Goal: Transaction & Acquisition: Download file/media

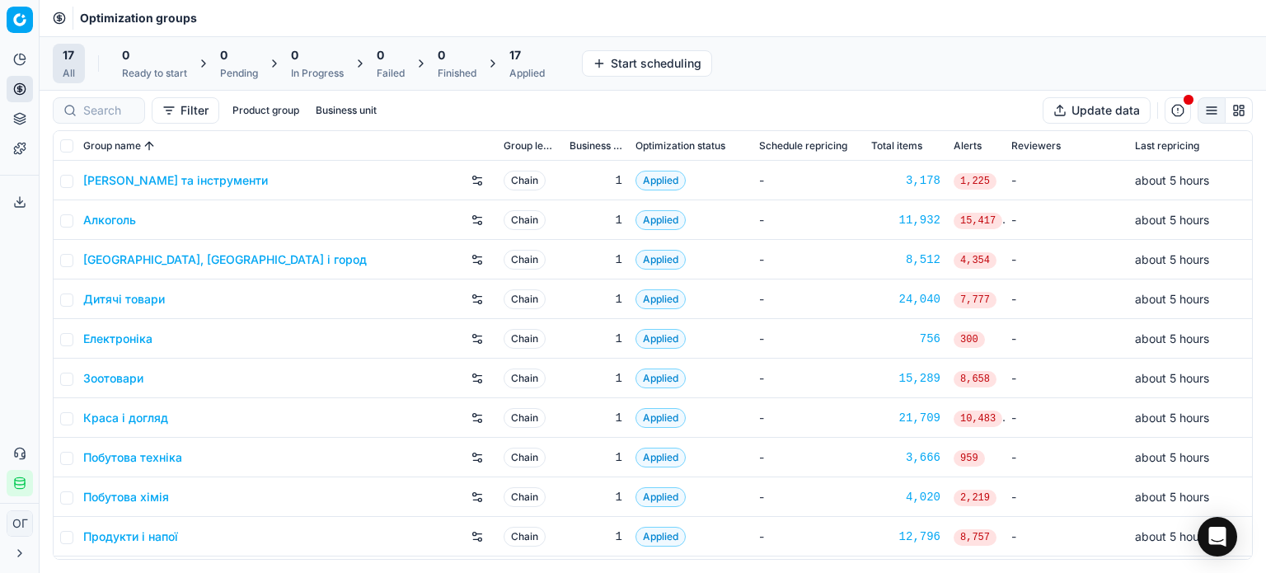
click at [22, 197] on icon at bounding box center [19, 201] width 13 height 13
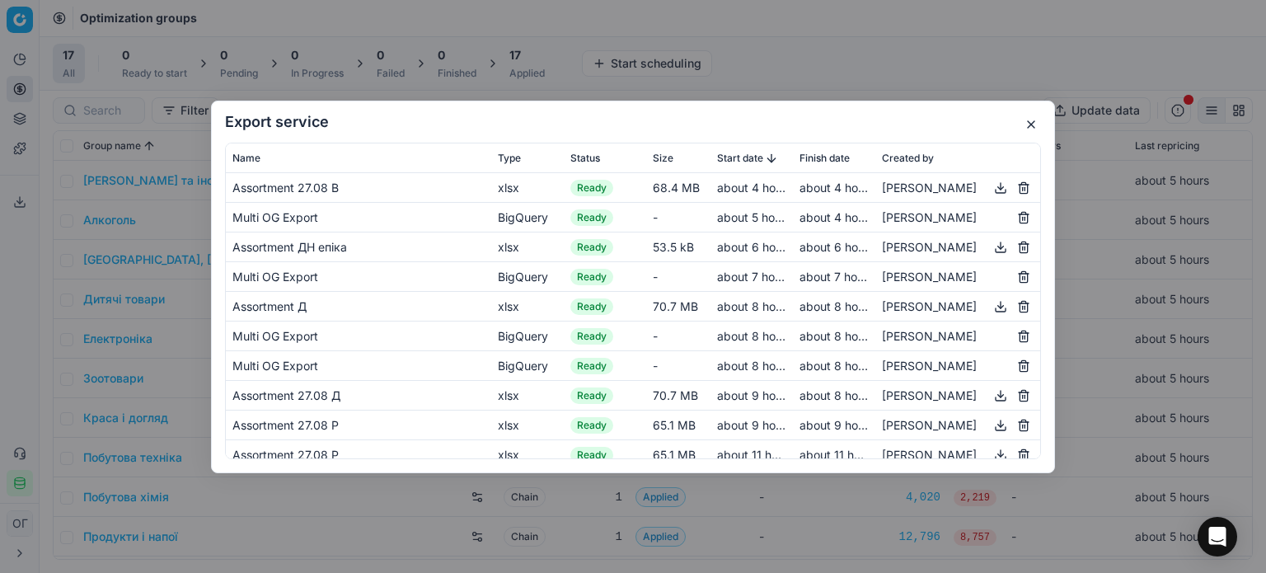
click at [991, 190] on button "button" at bounding box center [1001, 187] width 20 height 20
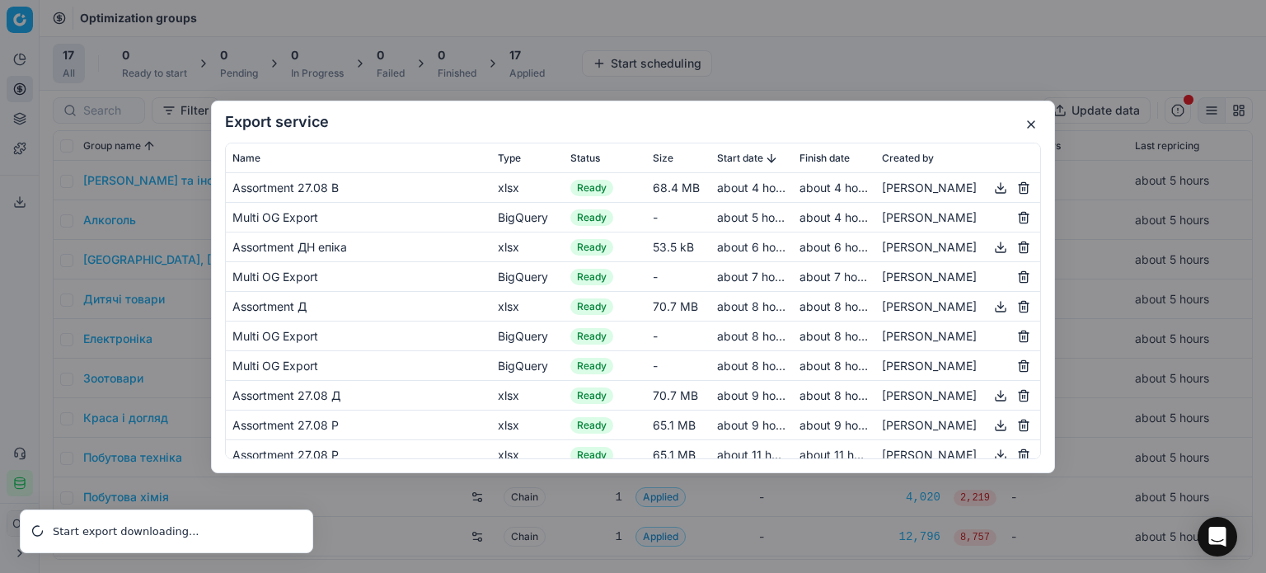
click at [1031, 124] on button "button" at bounding box center [1031, 125] width 20 height 20
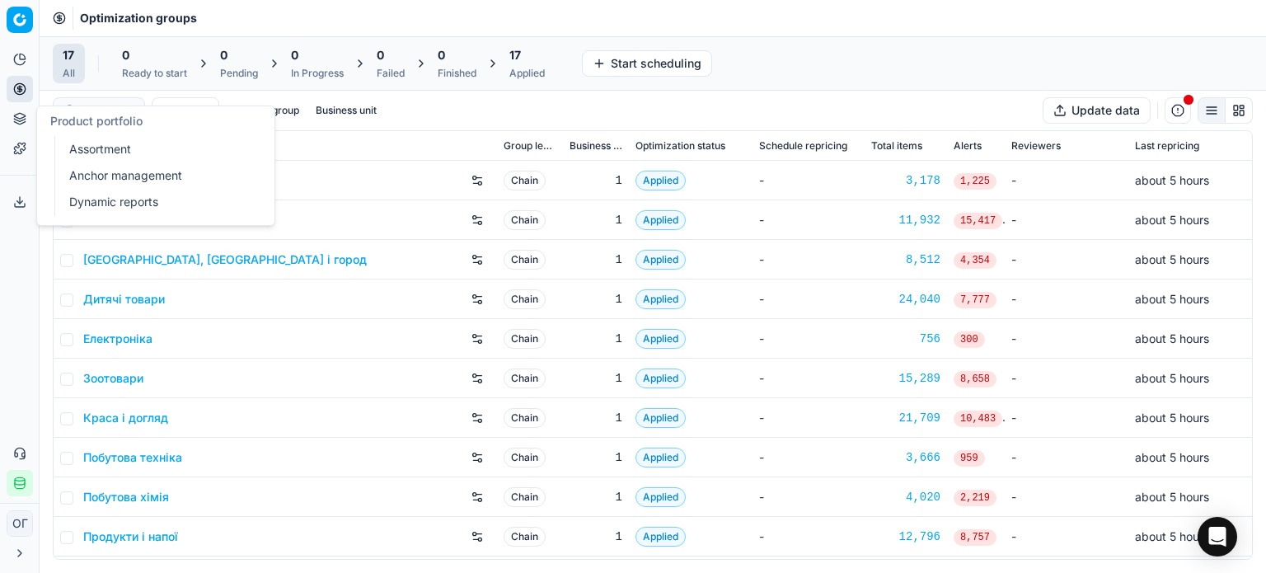
click at [75, 143] on link "Assortment" at bounding box center [159, 149] width 192 height 23
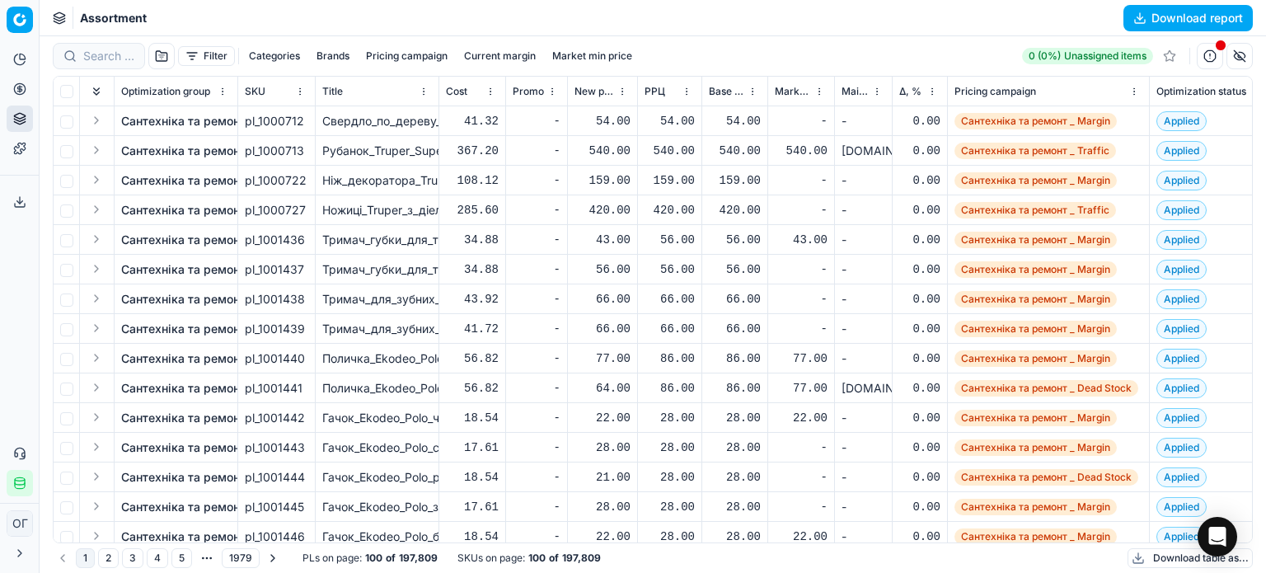
click at [194, 55] on button "Filter" at bounding box center [206, 56] width 57 height 20
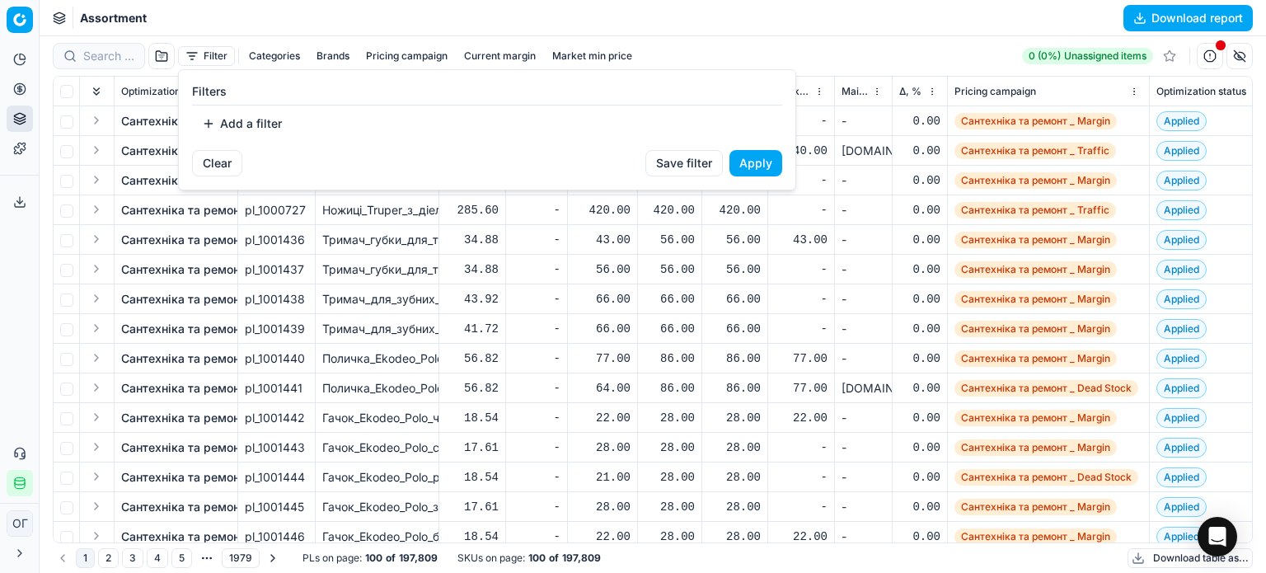
click at [238, 121] on button "Add a filter" at bounding box center [242, 123] width 100 height 26
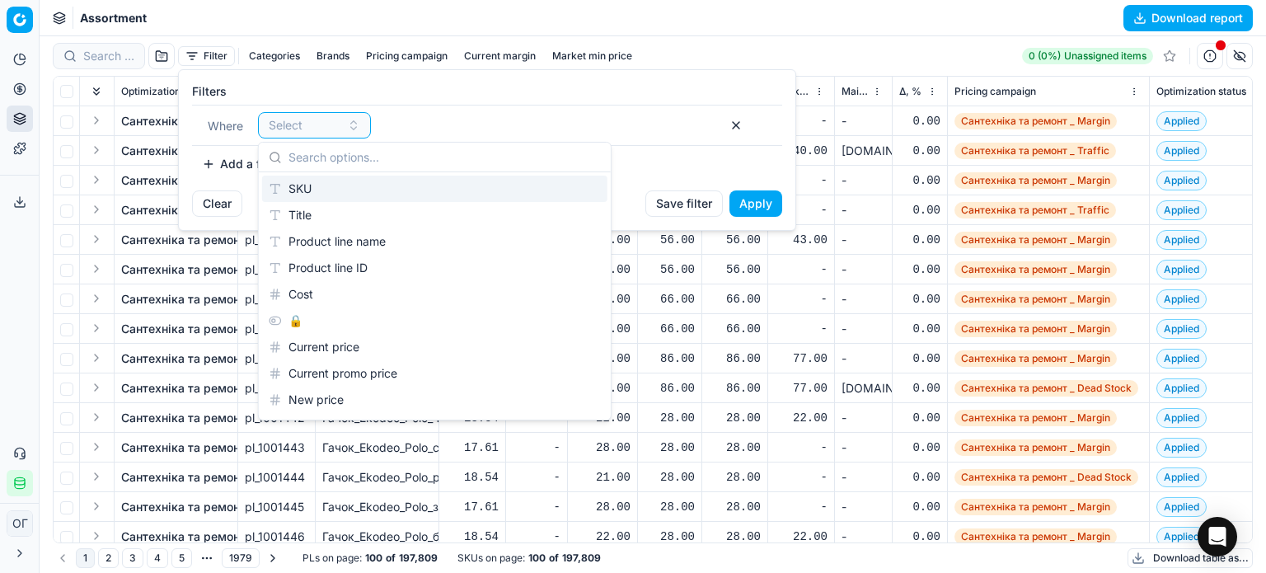
click at [294, 180] on div "SKU" at bounding box center [434, 189] width 345 height 26
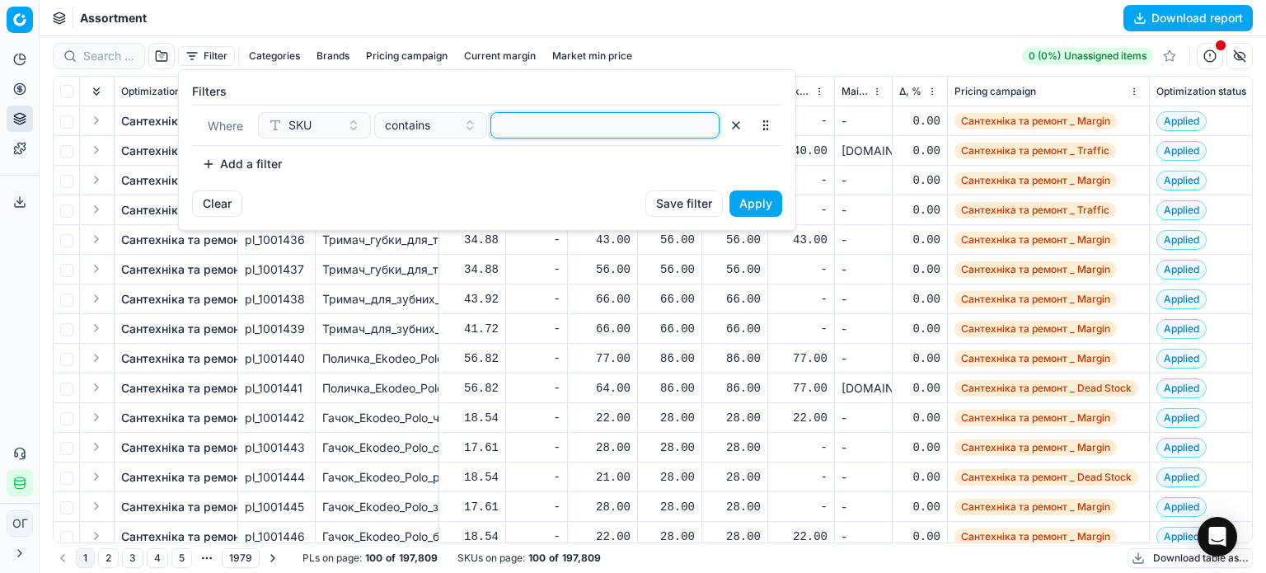
click at [513, 135] on input at bounding box center [605, 125] width 214 height 25
click at [760, 205] on button "Apply" at bounding box center [755, 203] width 53 height 26
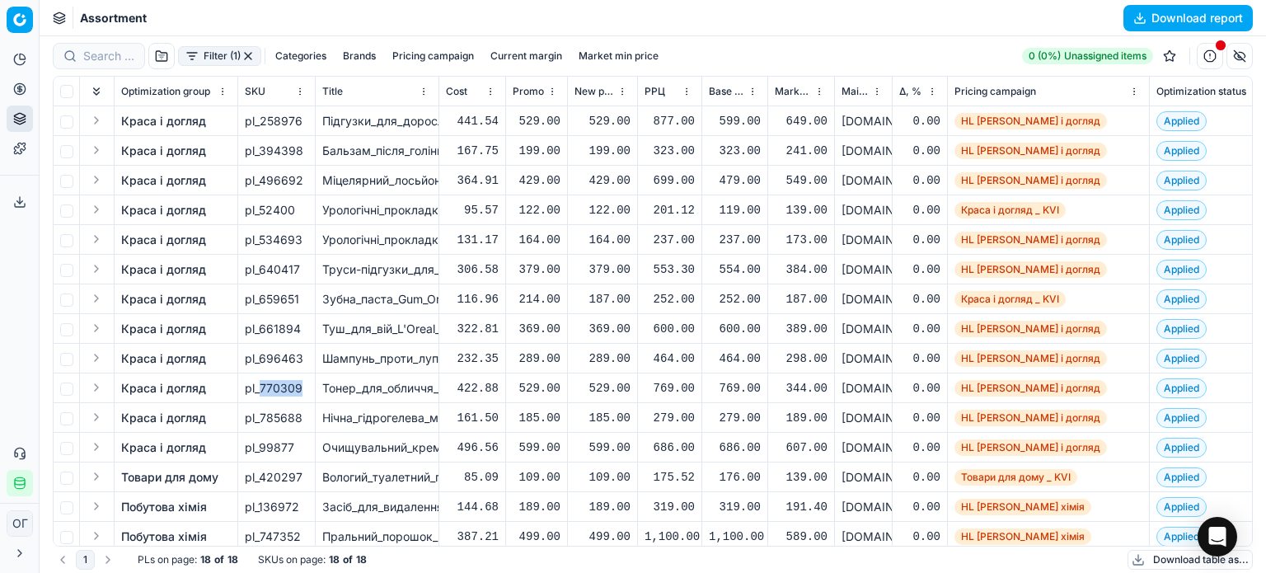
drag, startPoint x: 260, startPoint y: 384, endPoint x: 309, endPoint y: 388, distance: 48.8
click at [309, 388] on td "pl_770309" at bounding box center [276, 388] width 77 height 30
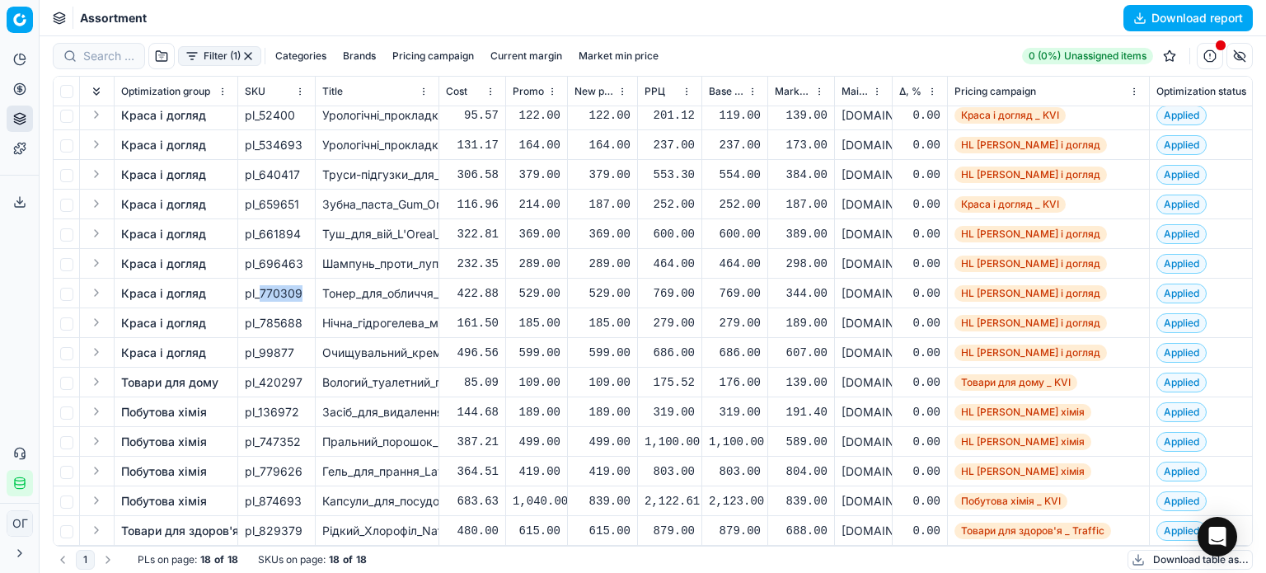
click at [1147, 563] on button "Download table as..." at bounding box center [1189, 560] width 125 height 20
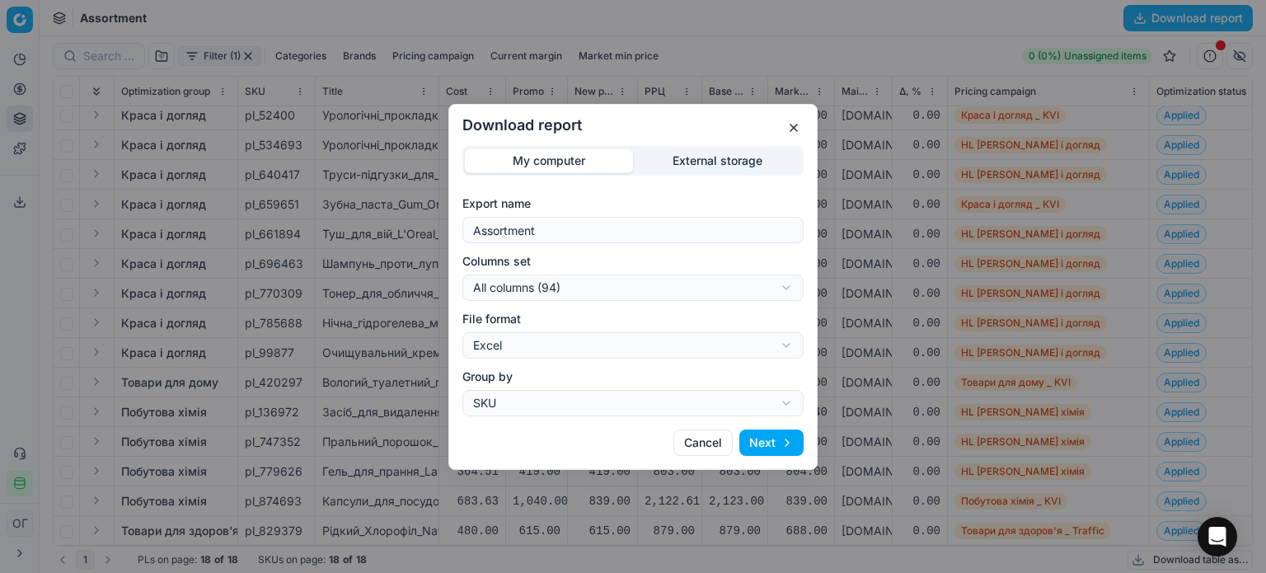
click at [621, 213] on div "Export name Assortment" at bounding box center [632, 219] width 341 height 48
click at [623, 221] on input "Assortment" at bounding box center [633, 230] width 326 height 25
type input "Assortment хд"
click at [706, 279] on div "Download report My computer External storage Export name Assortment хд Columns …" at bounding box center [633, 286] width 1266 height 573
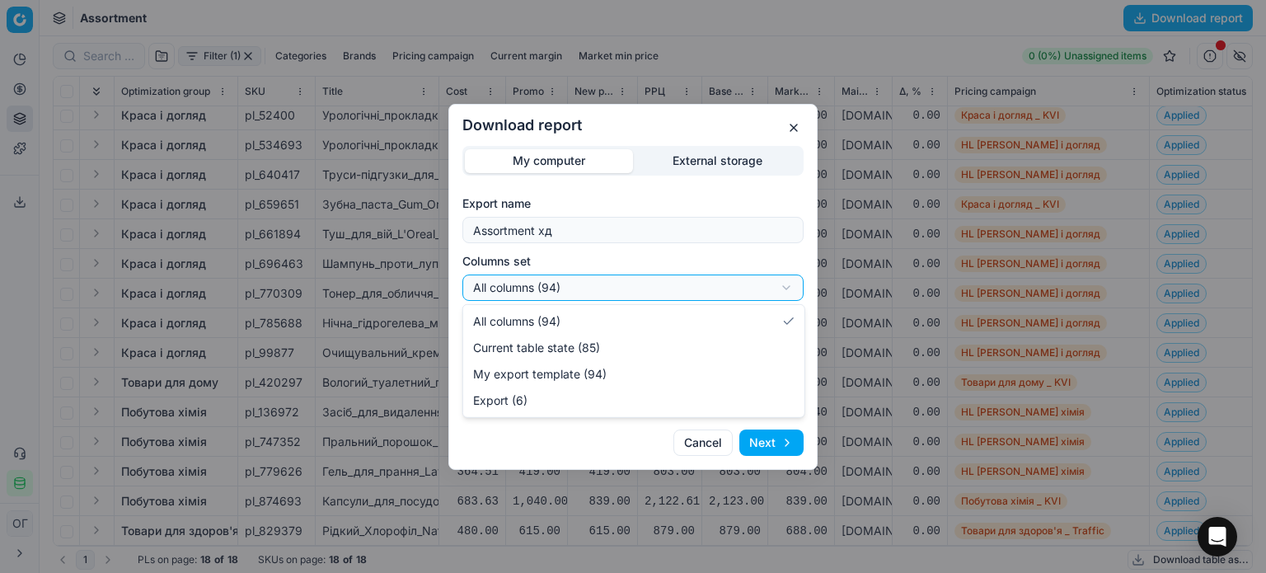
select select "table"
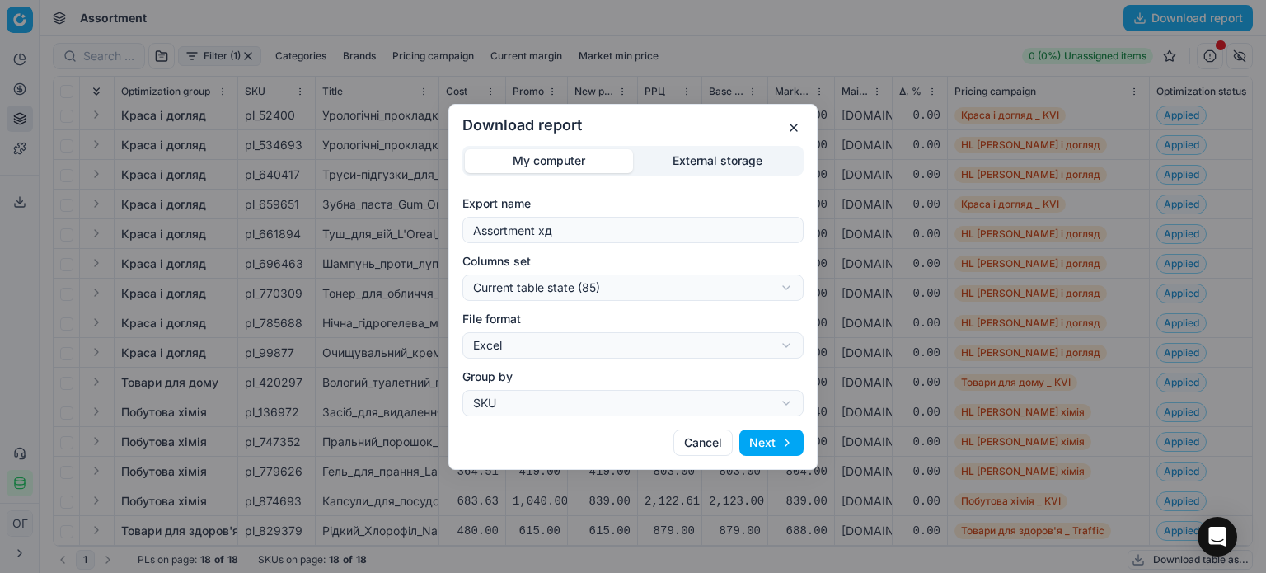
click at [760, 434] on button "Next" at bounding box center [771, 442] width 64 height 26
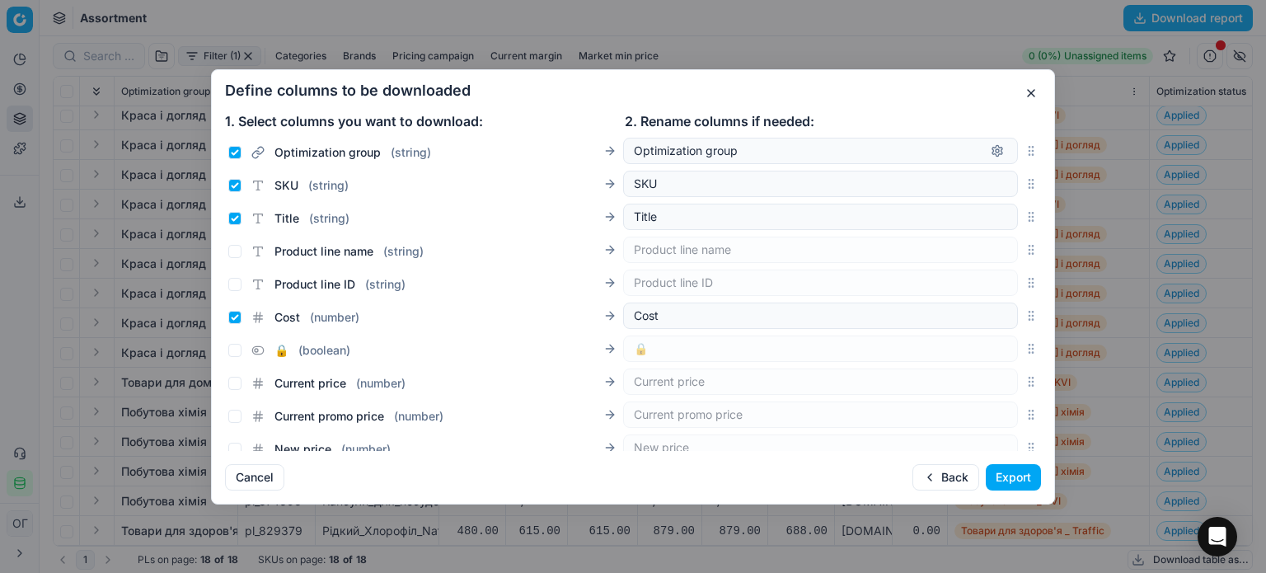
click at [1017, 478] on button "Export" at bounding box center [1013, 477] width 55 height 26
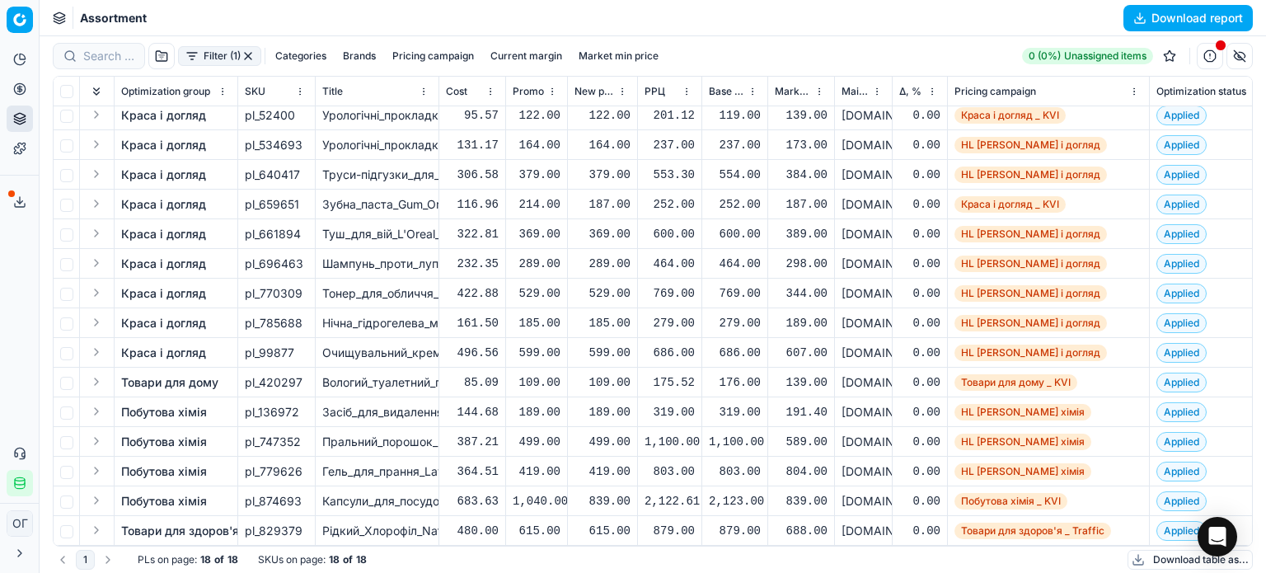
click at [16, 197] on icon at bounding box center [19, 201] width 13 height 13
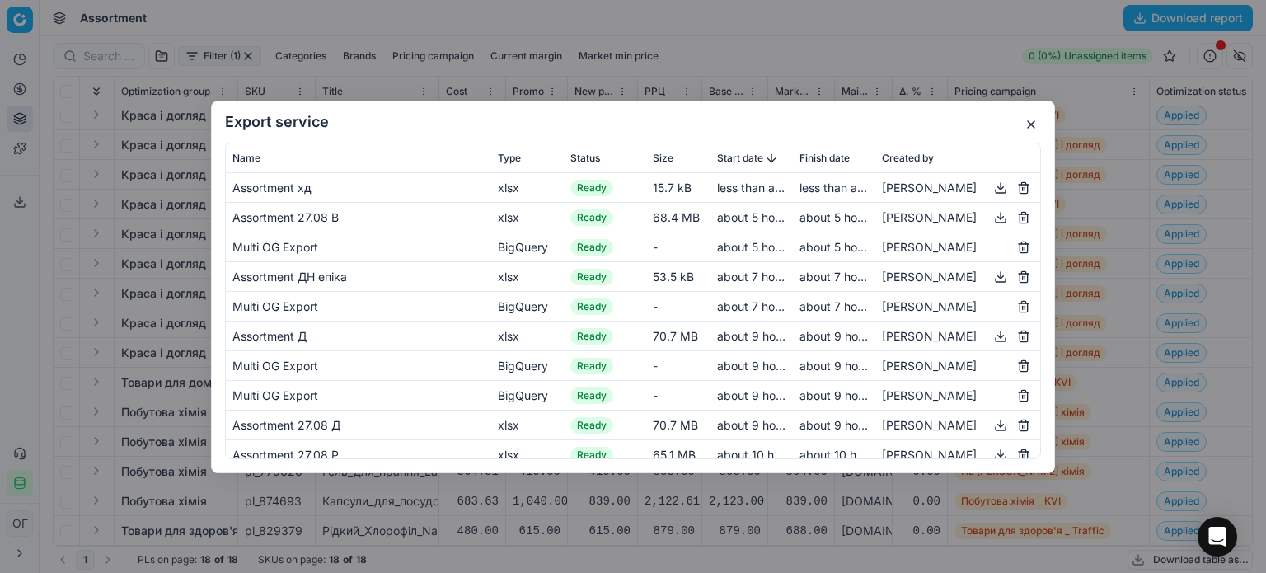
click at [991, 184] on button "button" at bounding box center [1001, 187] width 20 height 20
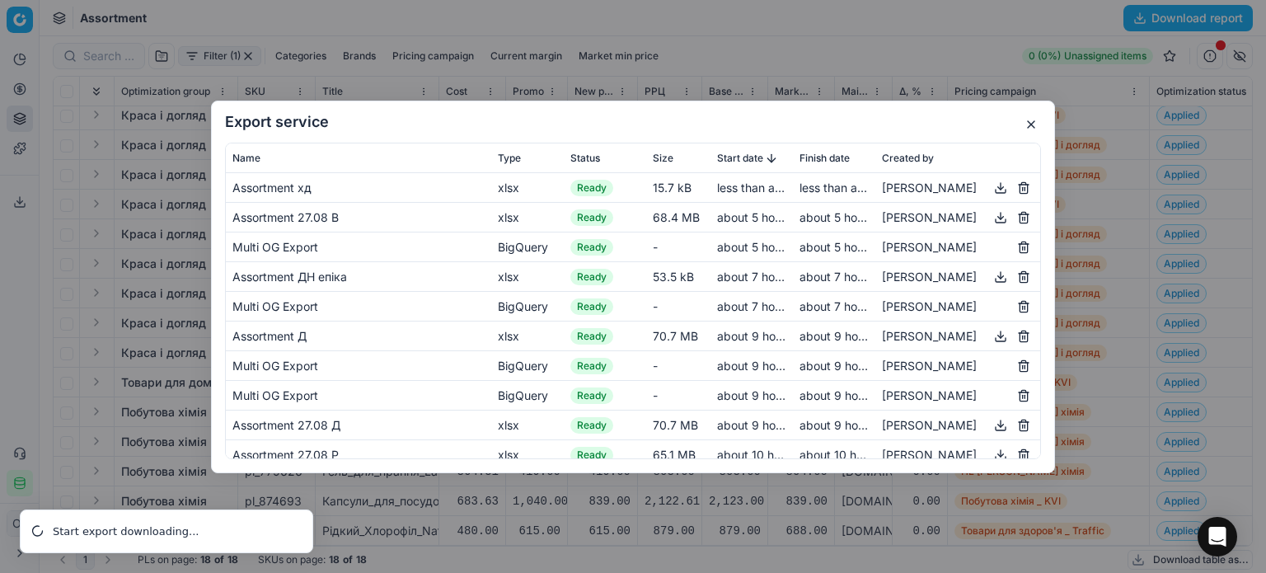
click at [1034, 124] on button "button" at bounding box center [1031, 125] width 20 height 20
